Goal: Task Accomplishment & Management: Manage account settings

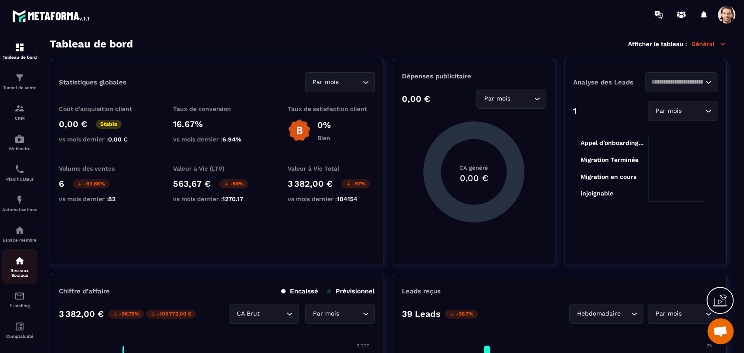
scroll to position [40, 0]
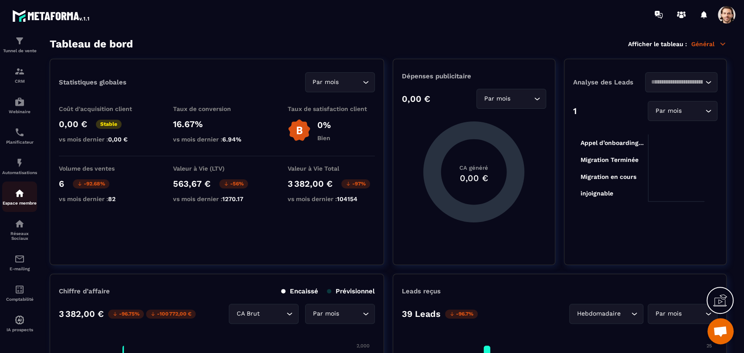
click at [18, 202] on p "Espace membre" at bounding box center [19, 203] width 35 height 5
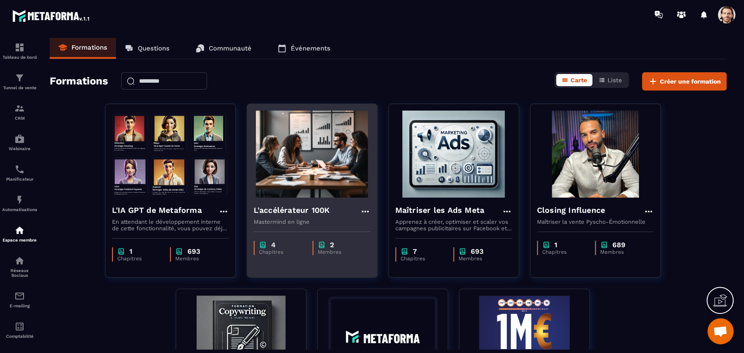
click at [284, 206] on h4 "L'accélérateur 100K" at bounding box center [291, 210] width 76 height 12
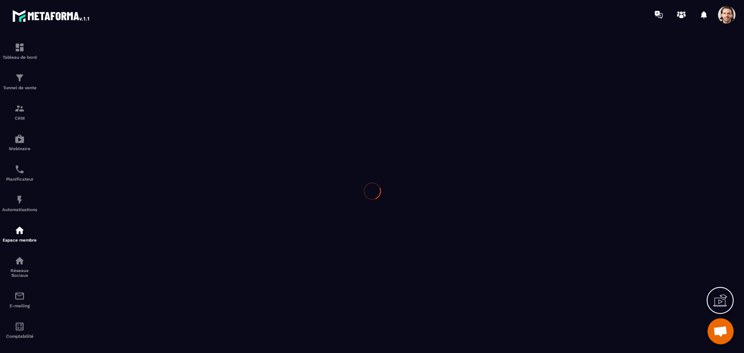
click at [283, 208] on div at bounding box center [372, 191] width 744 height 324
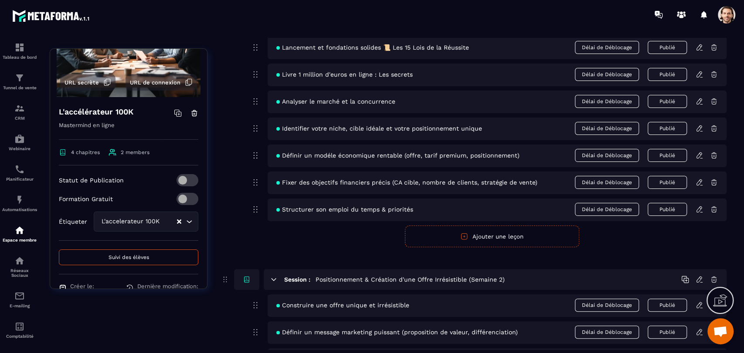
scroll to position [114, 0]
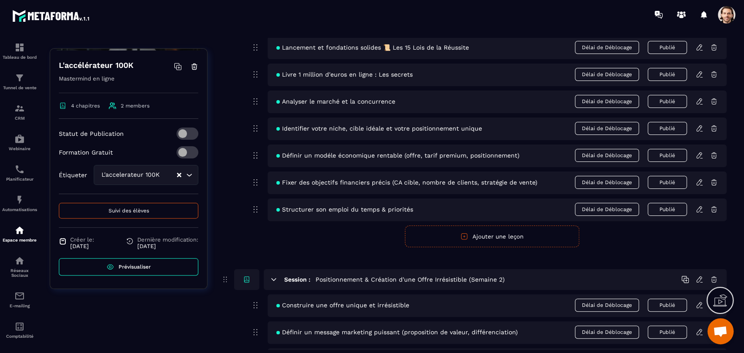
click at [147, 211] on button "Suivi des élèves" at bounding box center [128, 211] width 139 height 16
